Goal: Contribute content: Add original content to the website for others to see

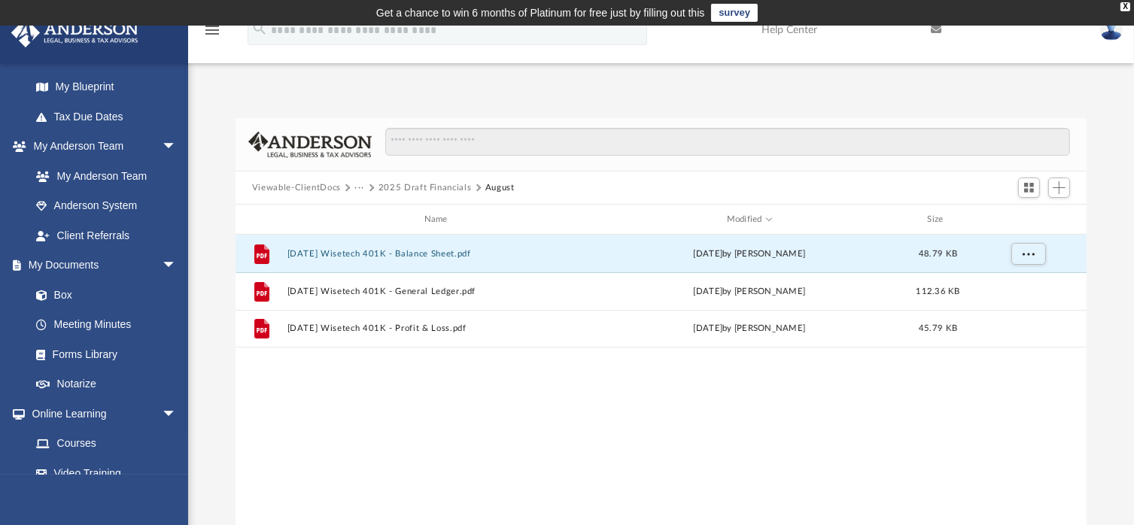
scroll to position [330, 840]
click at [415, 185] on button "2025 Draft Financials" at bounding box center [425, 188] width 93 height 14
click at [333, 183] on button "Viewable-ClientDocs" at bounding box center [296, 188] width 89 height 14
click at [322, 184] on button "Viewable-ClientDocs" at bounding box center [296, 188] width 89 height 14
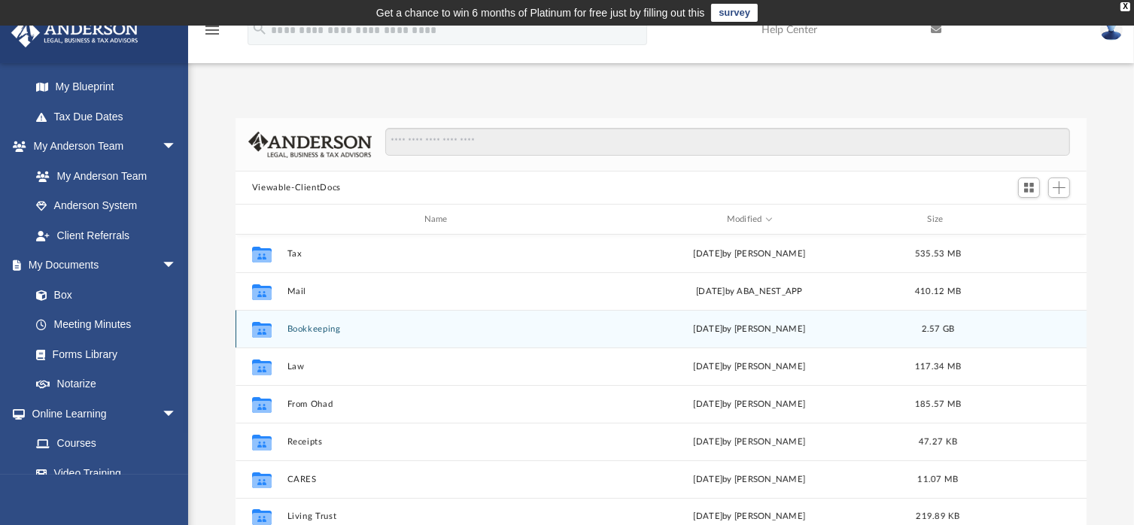
click at [315, 330] on button "Bookkeeping" at bounding box center [439, 329] width 304 height 10
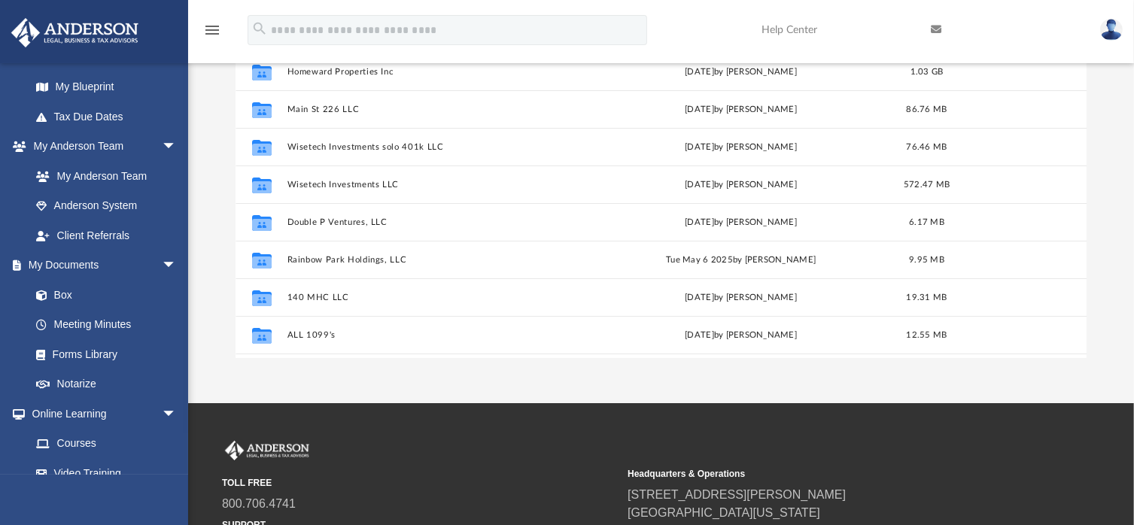
scroll to position [63, 0]
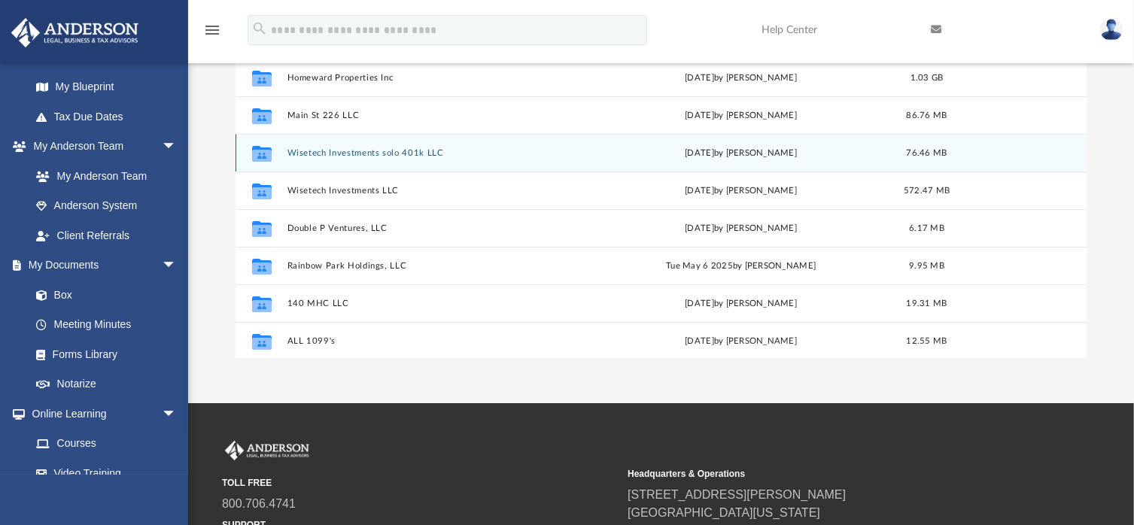
click at [402, 154] on button "Wisetech Investments solo 401k LLC" at bounding box center [436, 153] width 298 height 10
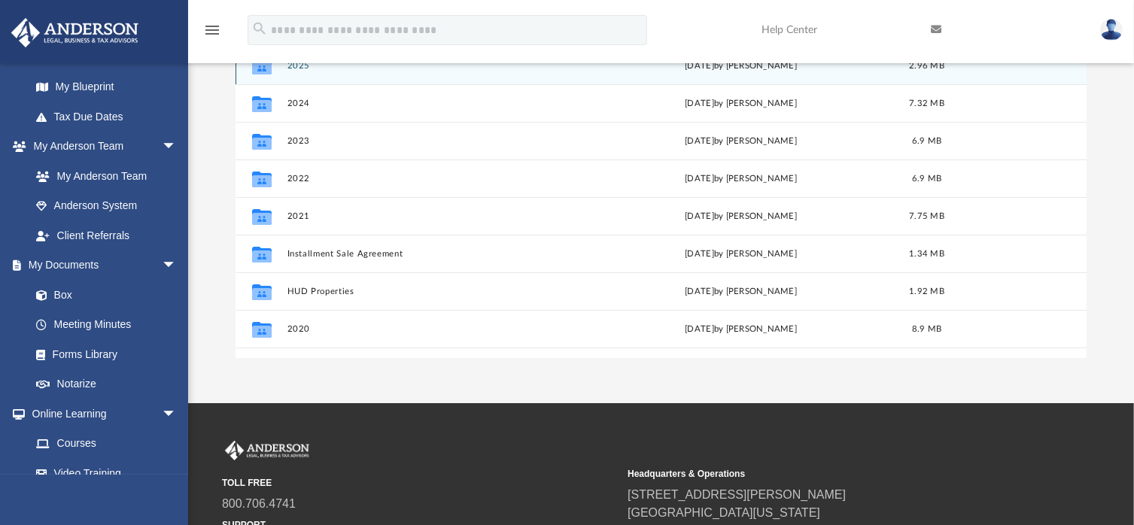
click at [388, 69] on button "2025" at bounding box center [436, 66] width 298 height 10
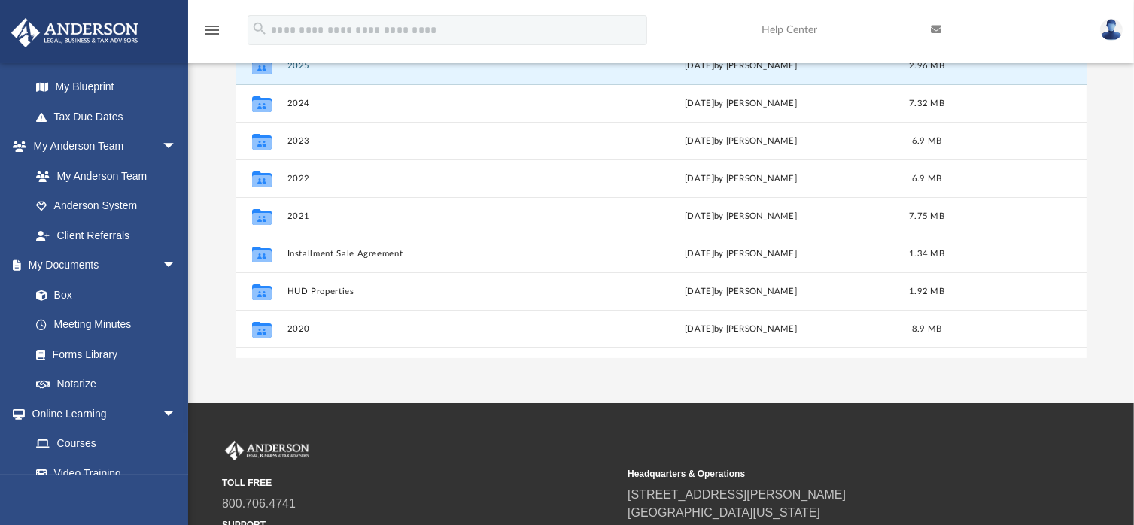
click at [383, 79] on div "Collaborated Folder 2025 [DATE] by [PERSON_NAME] 2.96 MB" at bounding box center [661, 66] width 851 height 38
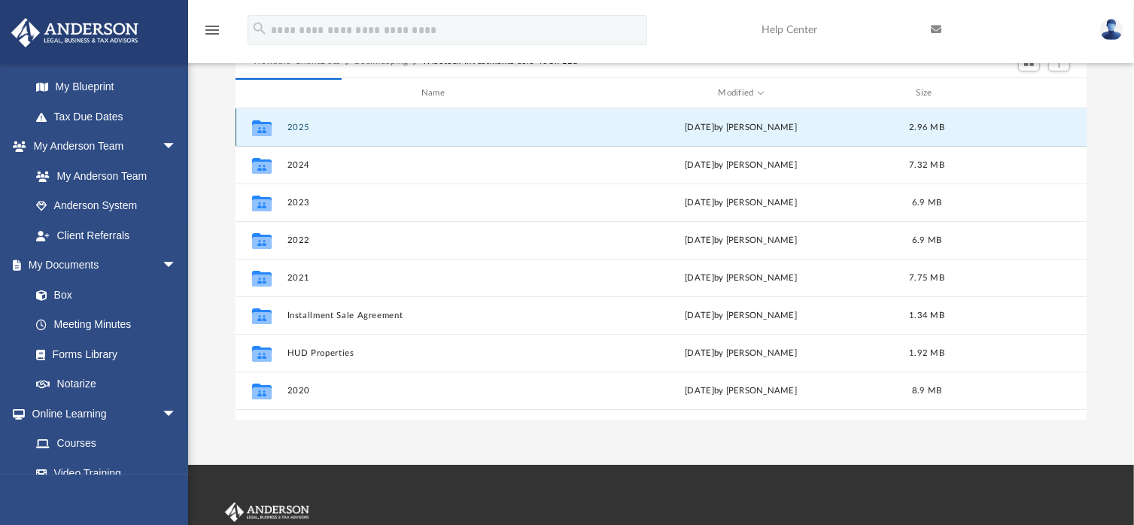
scroll to position [126, 0]
click at [374, 132] on button "2025" at bounding box center [436, 128] width 298 height 10
click at [376, 126] on button "2025" at bounding box center [436, 128] width 298 height 10
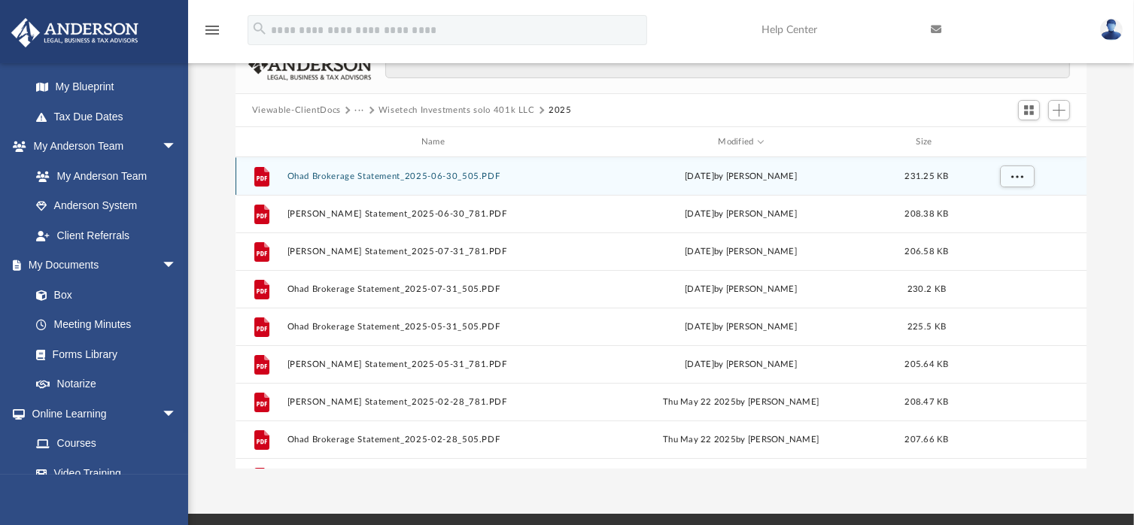
scroll to position [0, 0]
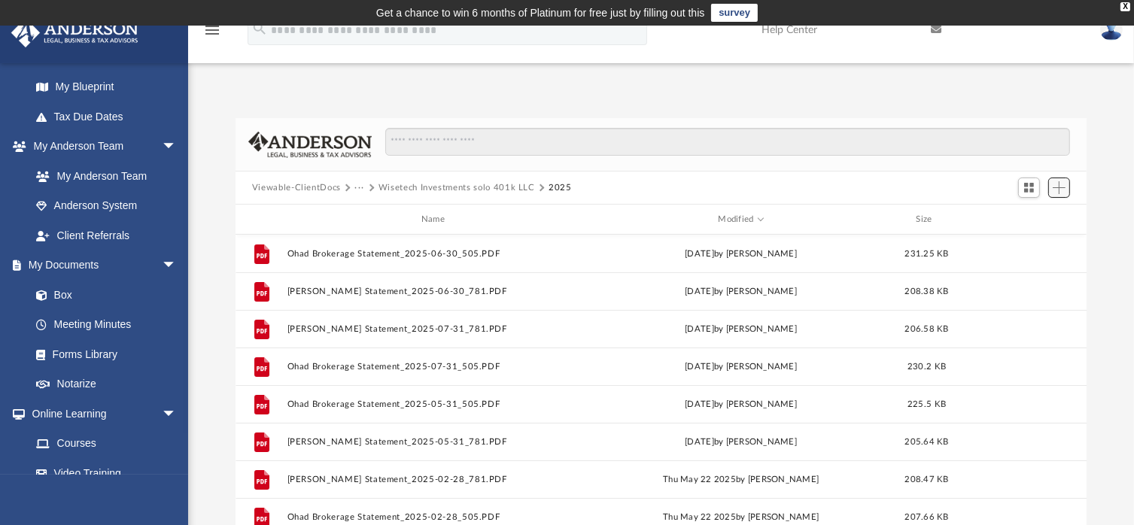
click at [1064, 190] on span "Add" at bounding box center [1059, 187] width 13 height 13
click at [1039, 205] on div at bounding box center [661, 206] width 851 height 2
click at [1063, 187] on span "Add" at bounding box center [1059, 187] width 13 height 13
click at [1032, 217] on li "Upload" at bounding box center [1038, 218] width 48 height 16
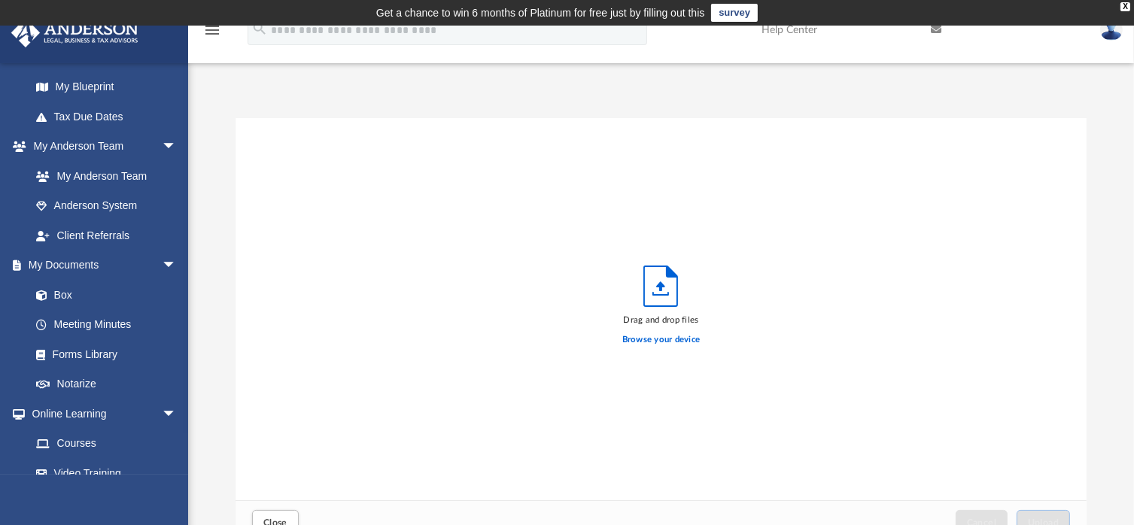
scroll to position [370, 840]
click at [662, 293] on icon "Upload" at bounding box center [660, 286] width 33 height 40
click at [664, 342] on label "Browse your device" at bounding box center [662, 340] width 78 height 14
click at [0, 0] on input "Browse your device" at bounding box center [0, 0] width 0 height 0
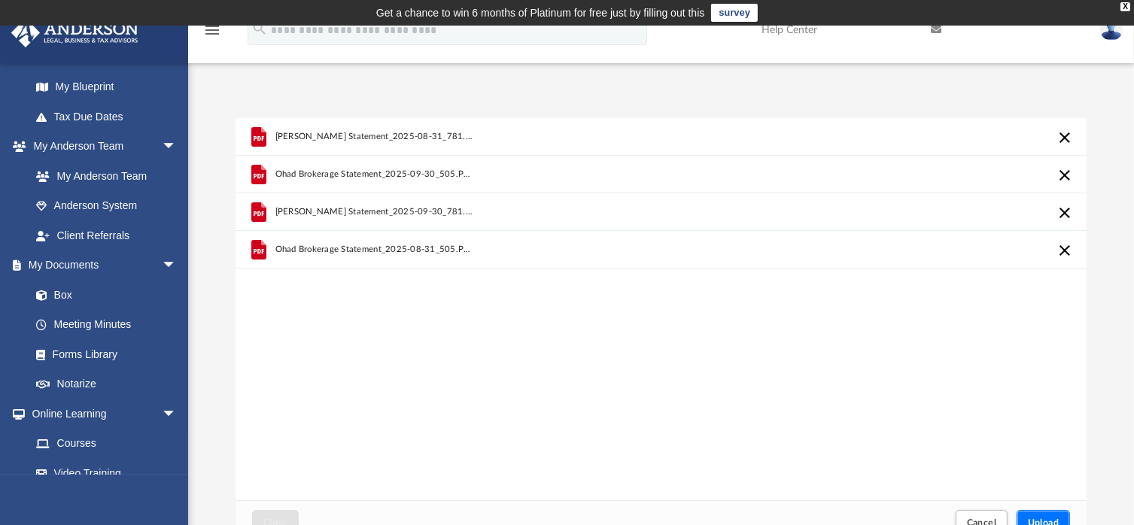
click at [1043, 519] on span "Upload" at bounding box center [1044, 523] width 32 height 9
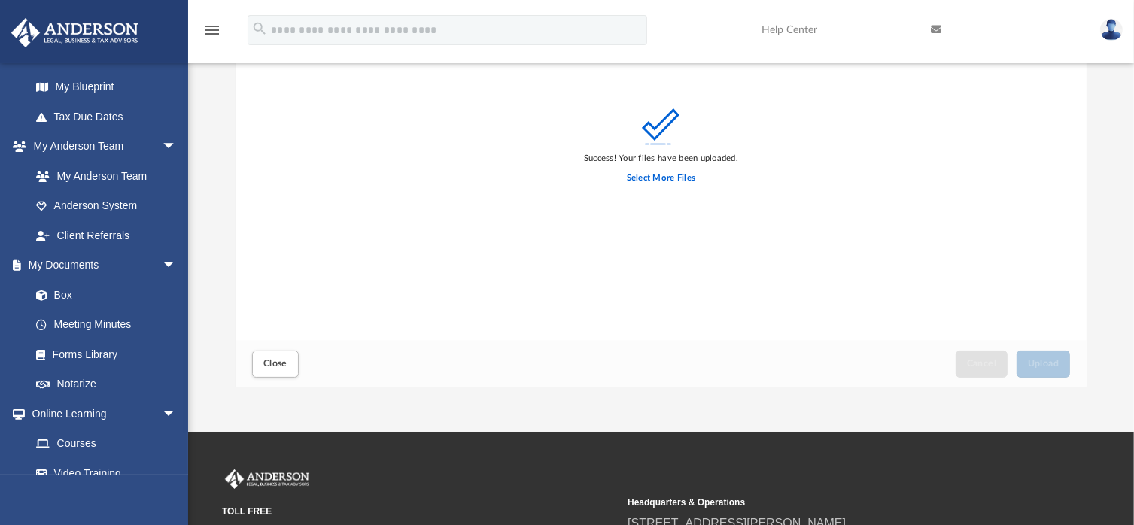
scroll to position [161, 0]
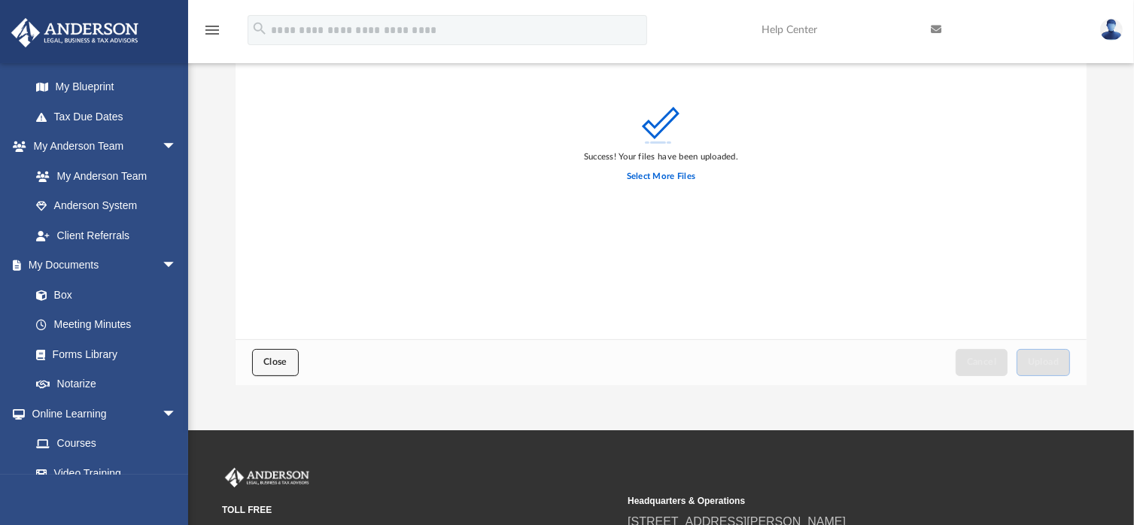
click at [276, 358] on span "Close" at bounding box center [275, 362] width 24 height 9
click at [818, 263] on div "Success! Your files have been uploaded. Select More Files" at bounding box center [661, 148] width 851 height 382
click at [278, 362] on span "Close" at bounding box center [275, 362] width 24 height 9
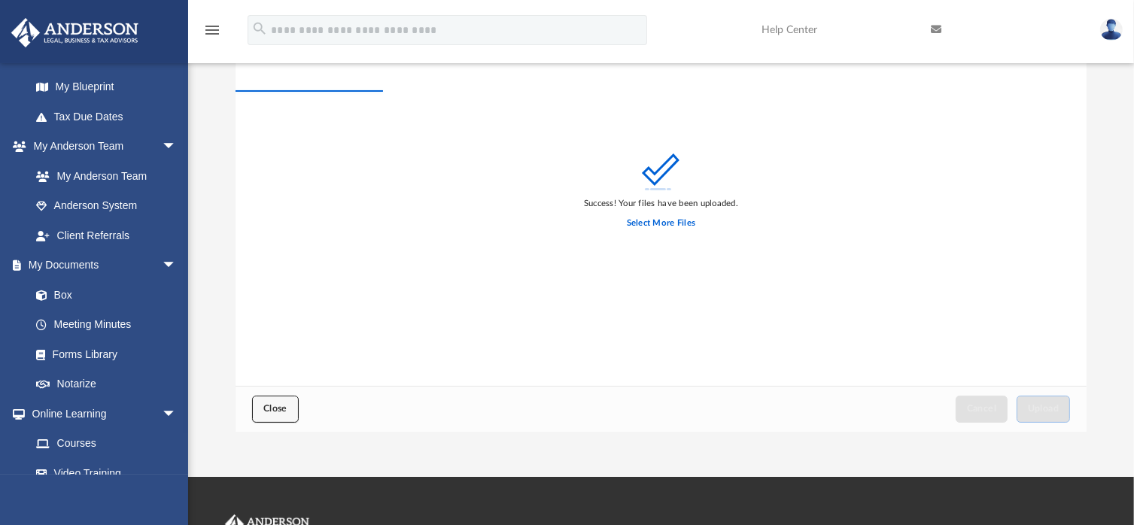
scroll to position [0, 0]
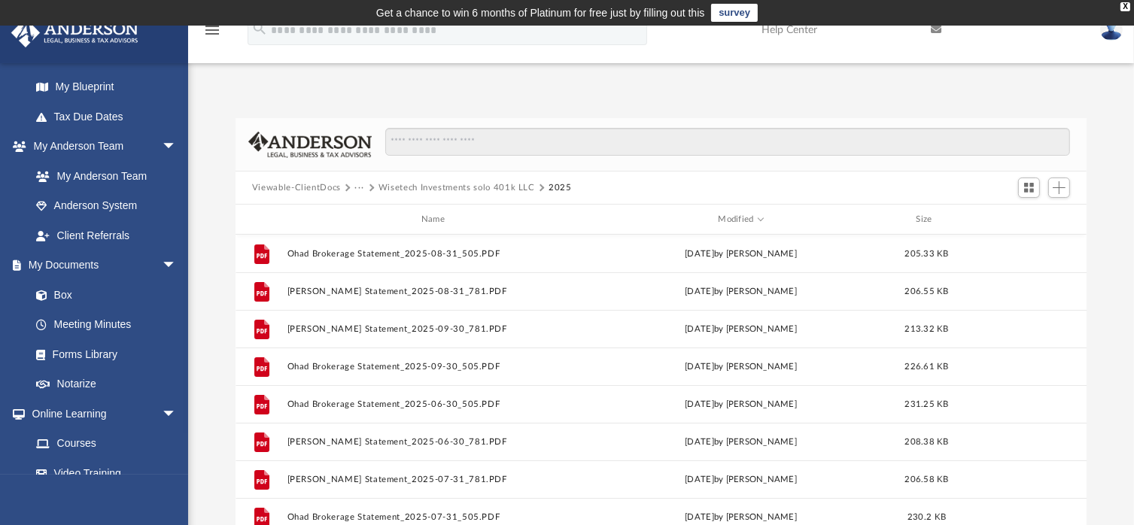
click at [307, 185] on button "Viewable-ClientDocs" at bounding box center [296, 188] width 89 height 14
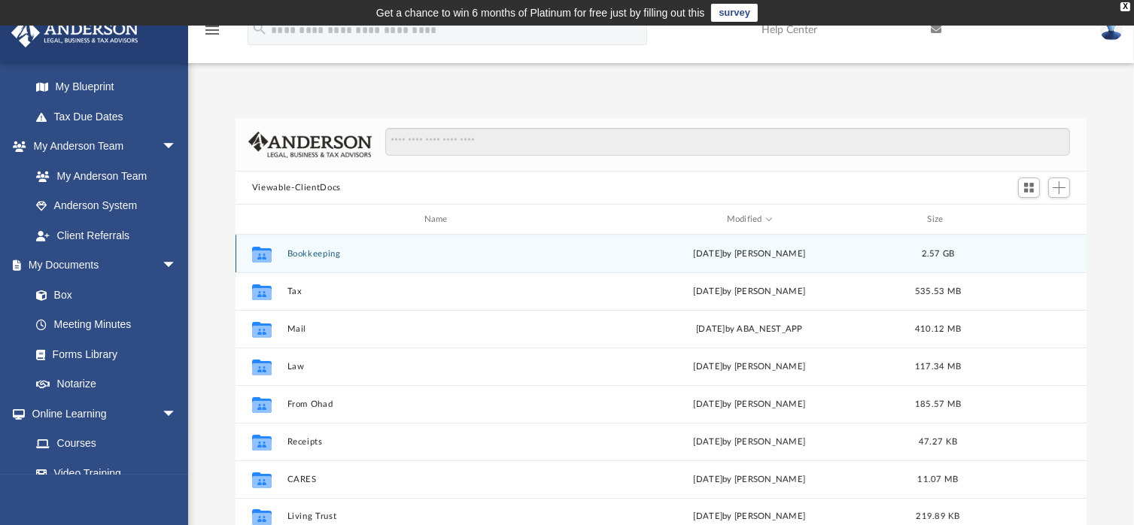
click at [310, 254] on button "Bookkeeping" at bounding box center [439, 254] width 304 height 10
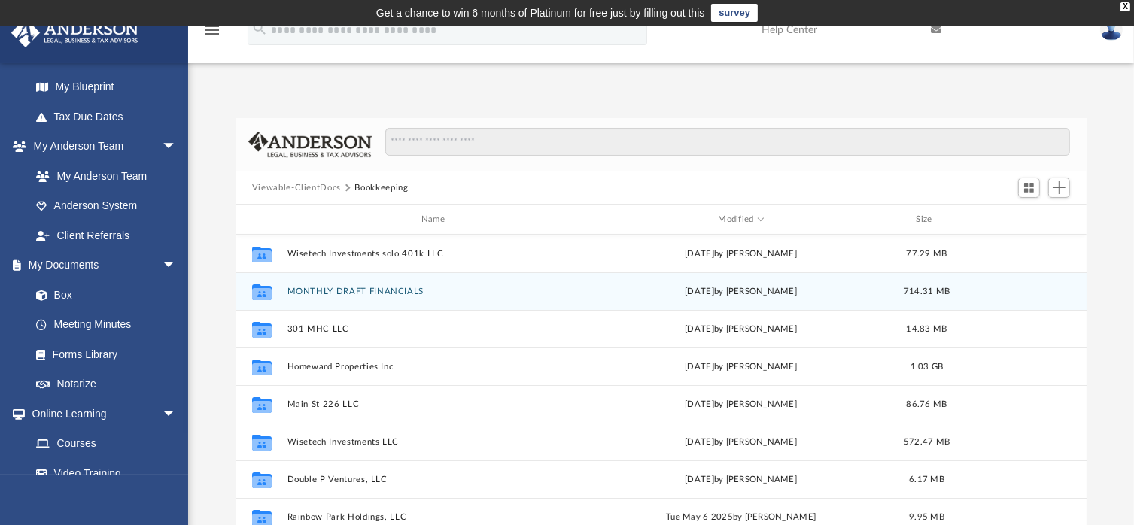
click at [347, 291] on button "MONTHLY DRAFT FINANCIALS" at bounding box center [436, 292] width 298 height 10
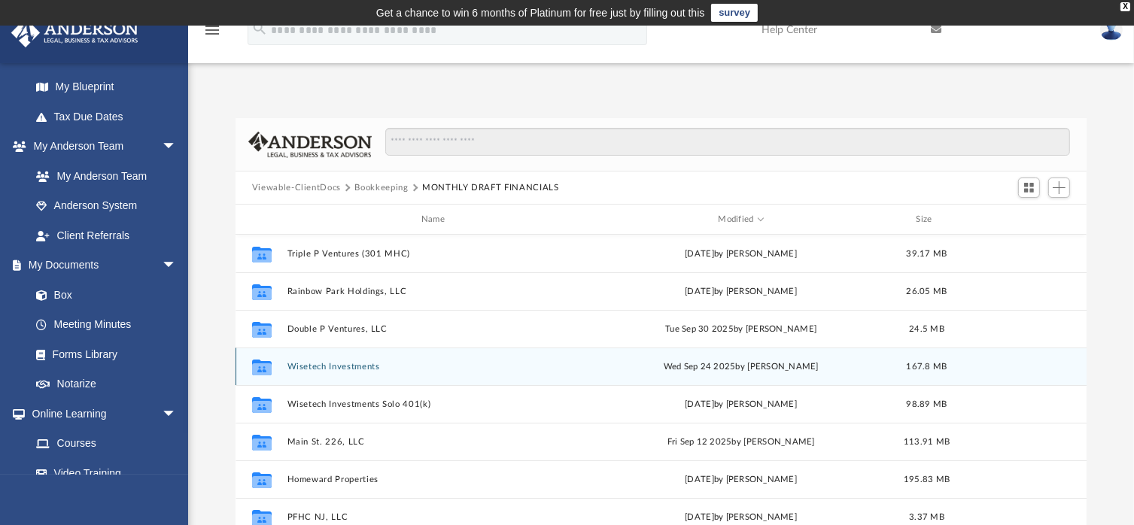
click at [337, 368] on button "Wisetech Investments" at bounding box center [436, 367] width 298 height 10
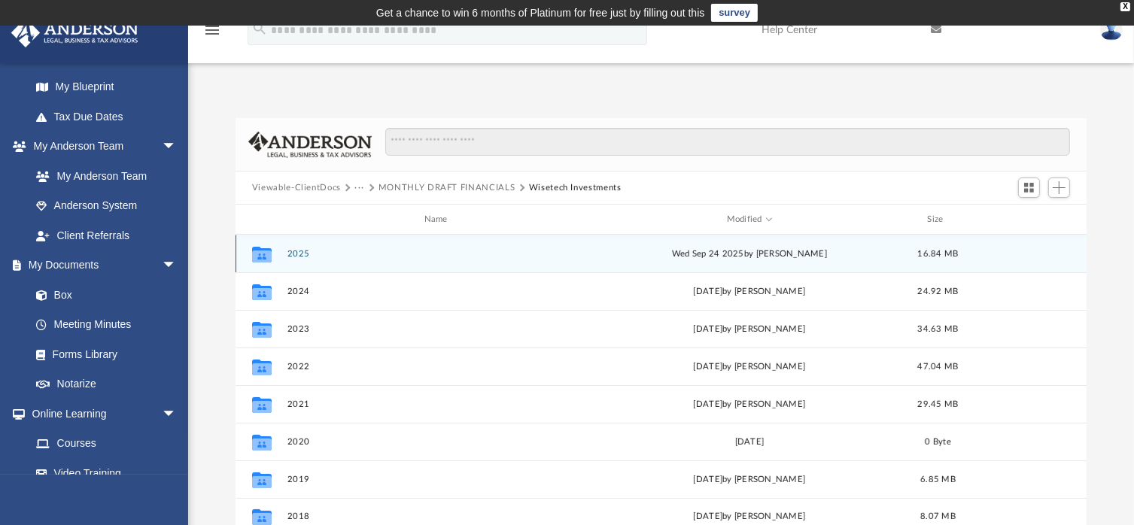
click at [298, 256] on button "2025" at bounding box center [439, 254] width 304 height 10
click at [314, 256] on button "August" at bounding box center [439, 254] width 304 height 10
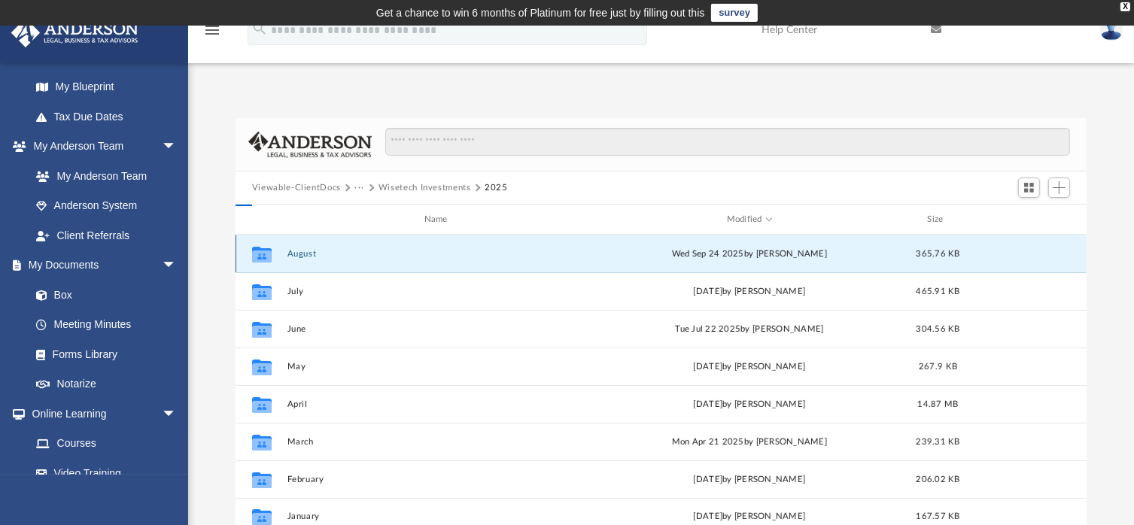
click at [307, 256] on button "August" at bounding box center [439, 254] width 304 height 10
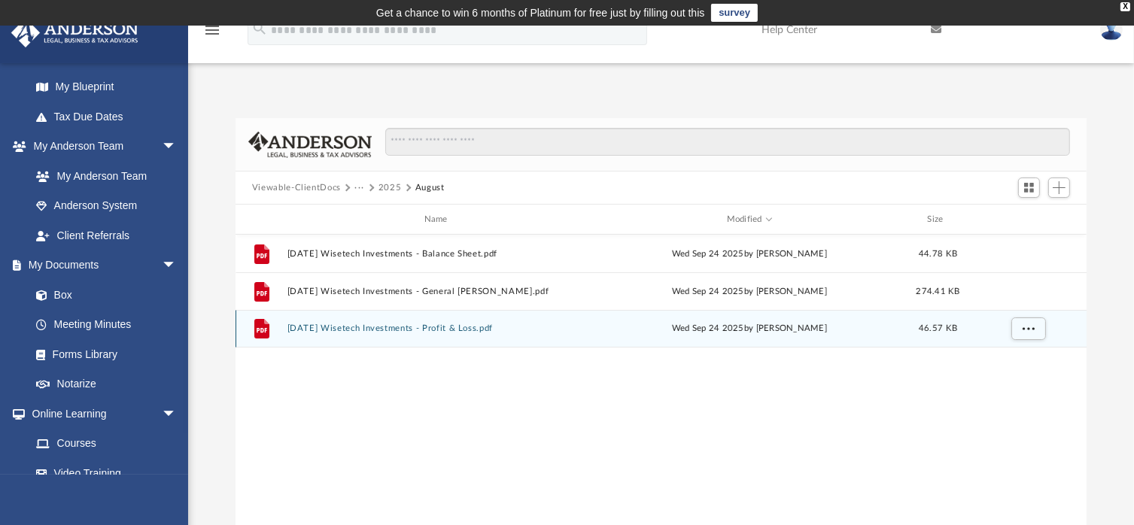
click at [382, 332] on button "[DATE] Wisetech Investments - Profit & Loss.pdf" at bounding box center [439, 329] width 304 height 10
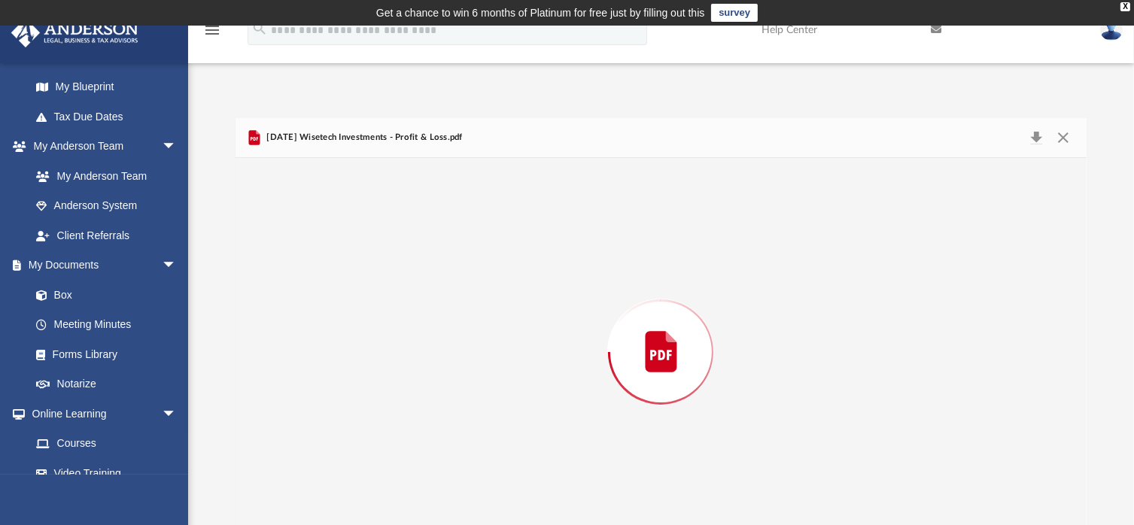
scroll to position [21, 0]
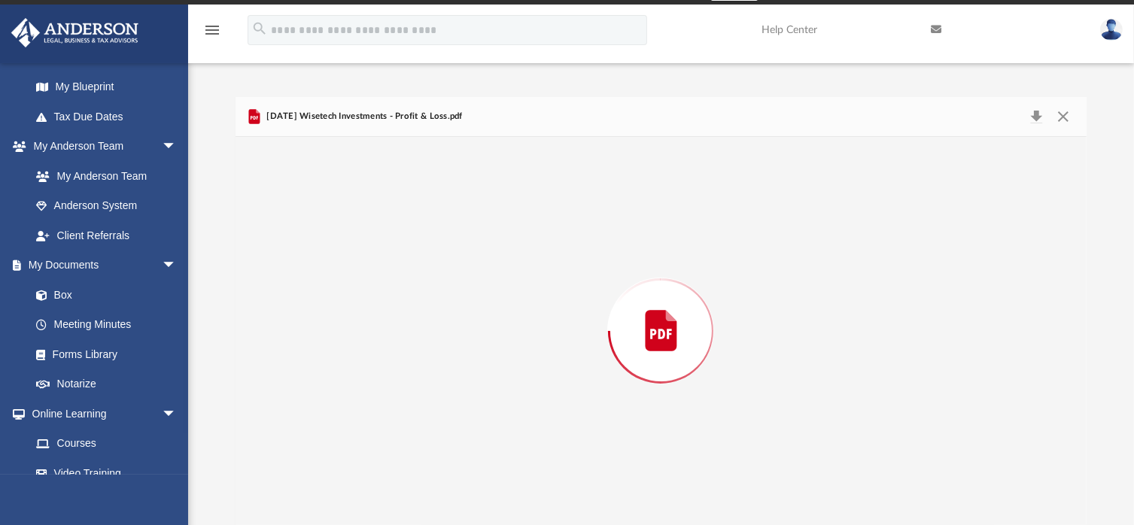
click at [385, 328] on div "Preview" at bounding box center [661, 331] width 851 height 388
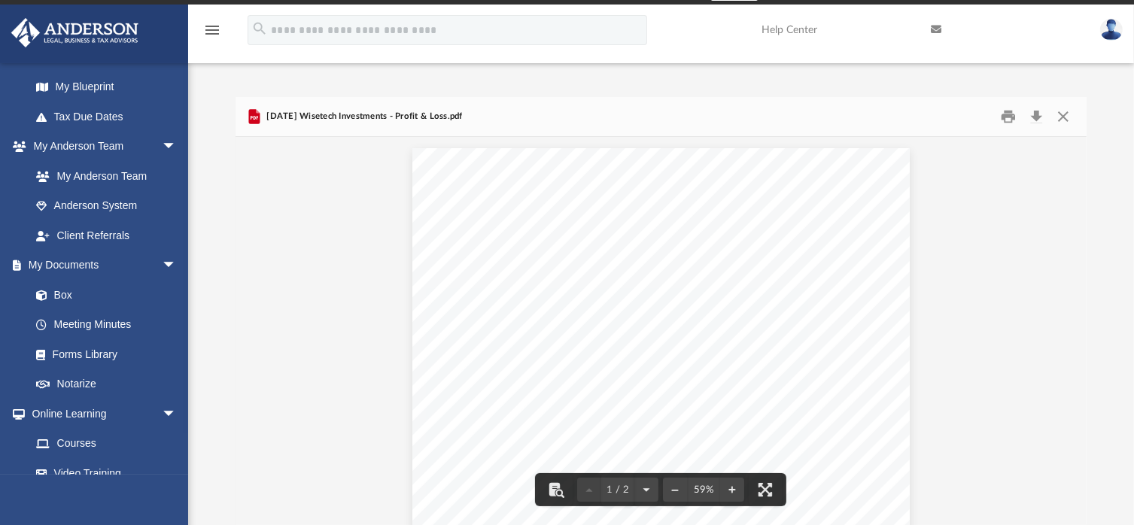
scroll to position [0, 0]
